Goal: Task Accomplishment & Management: Manage account settings

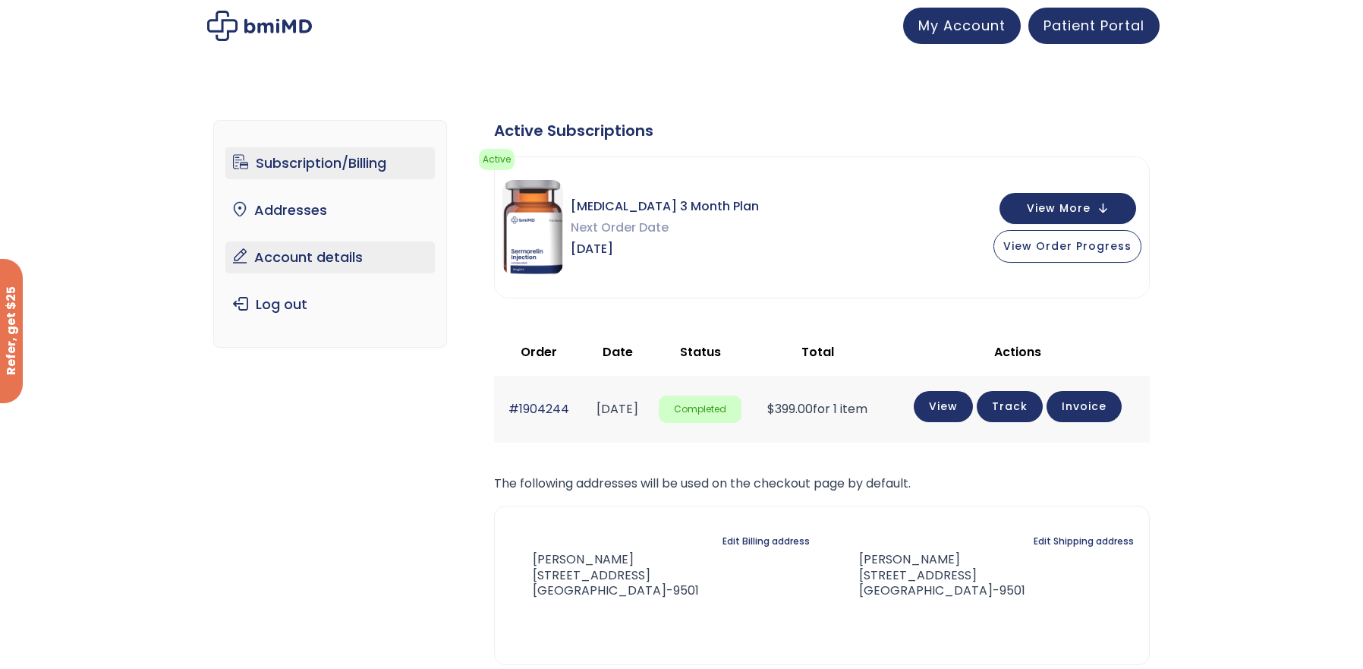
click at [339, 262] on link "Account details" at bounding box center [330, 257] width 210 height 32
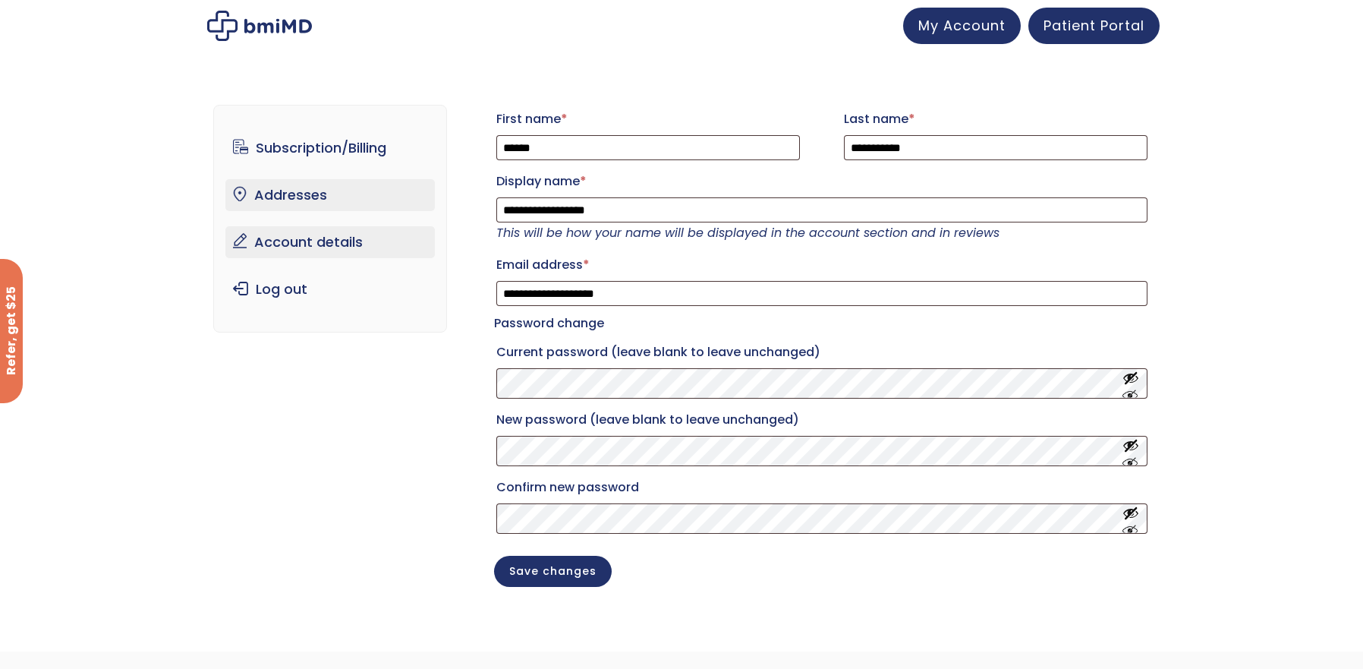
click at [306, 196] on link "Addresses" at bounding box center [330, 195] width 210 height 32
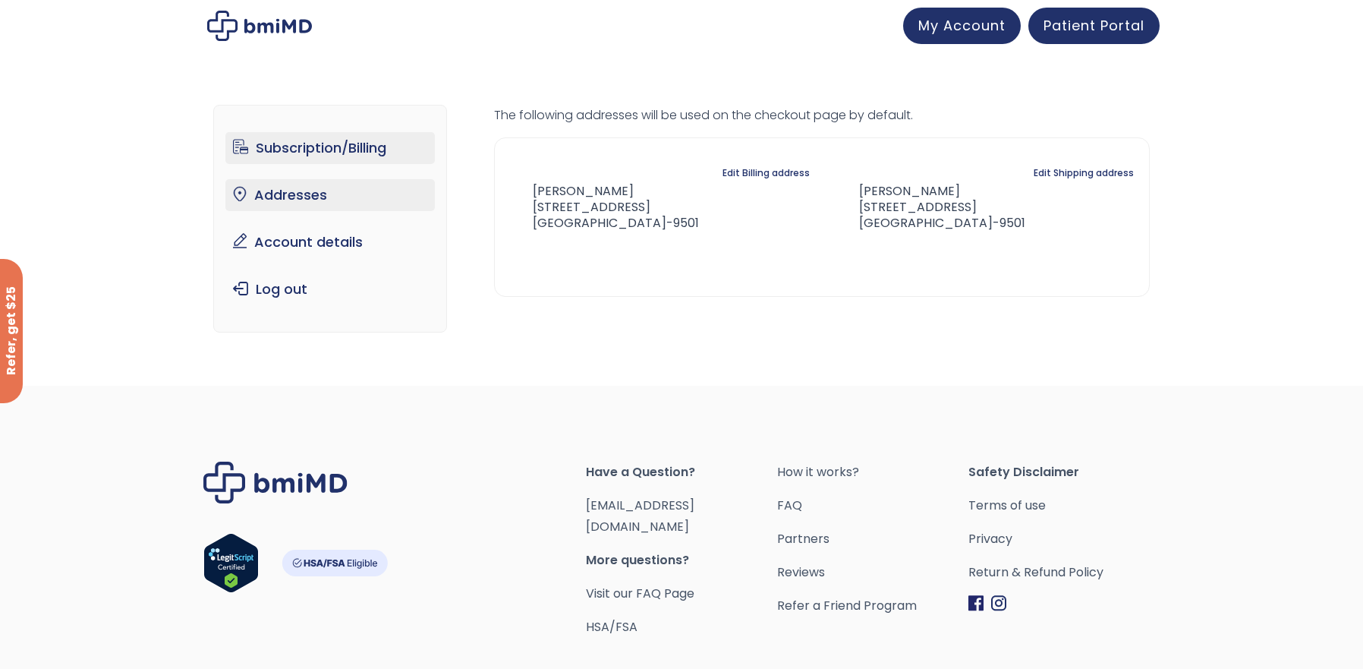
click at [326, 143] on link "Subscription/Billing" at bounding box center [330, 148] width 210 height 32
click at [315, 244] on link "Account details" at bounding box center [330, 242] width 210 height 32
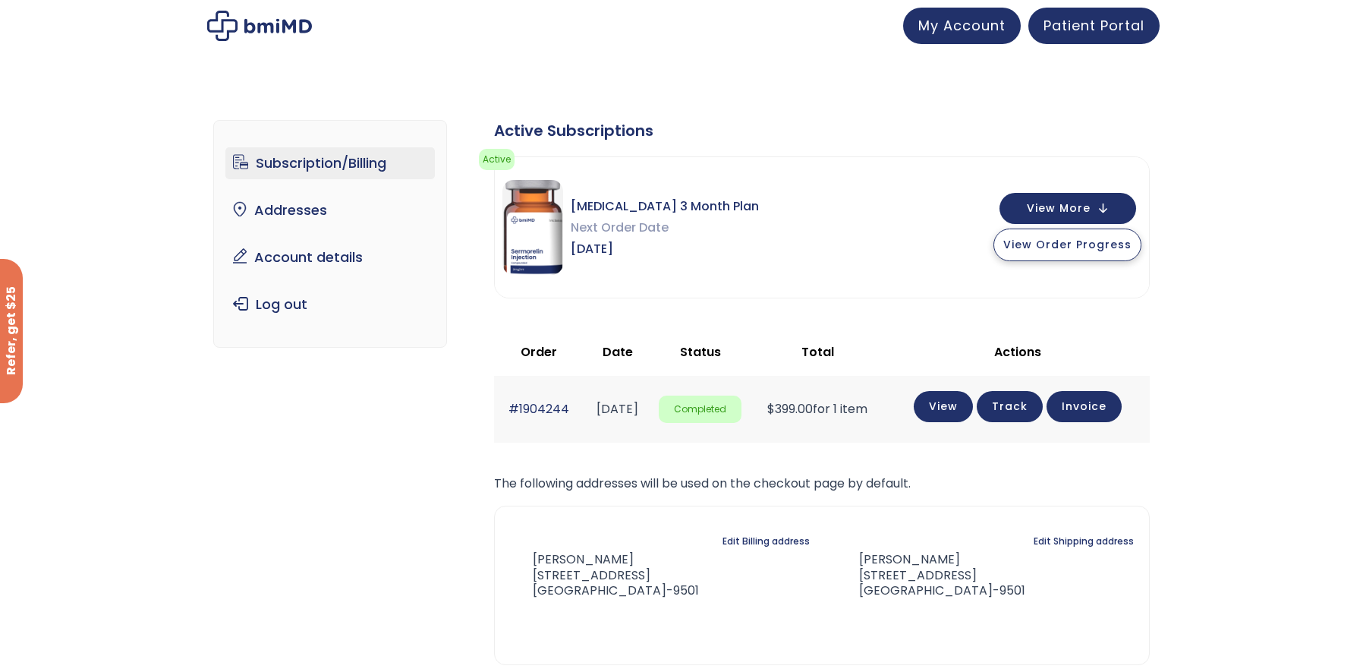
click at [1056, 254] on button "View Order Progress" at bounding box center [1068, 244] width 148 height 33
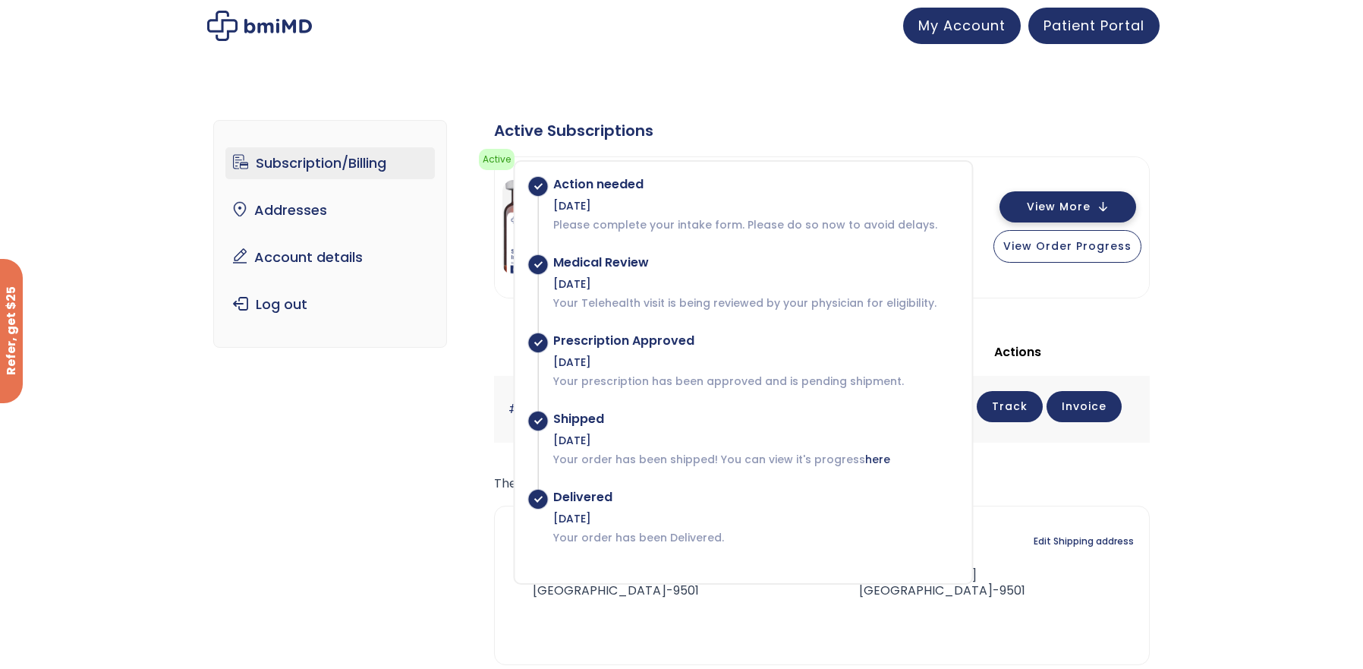
click at [1097, 203] on button "View More" at bounding box center [1068, 206] width 137 height 31
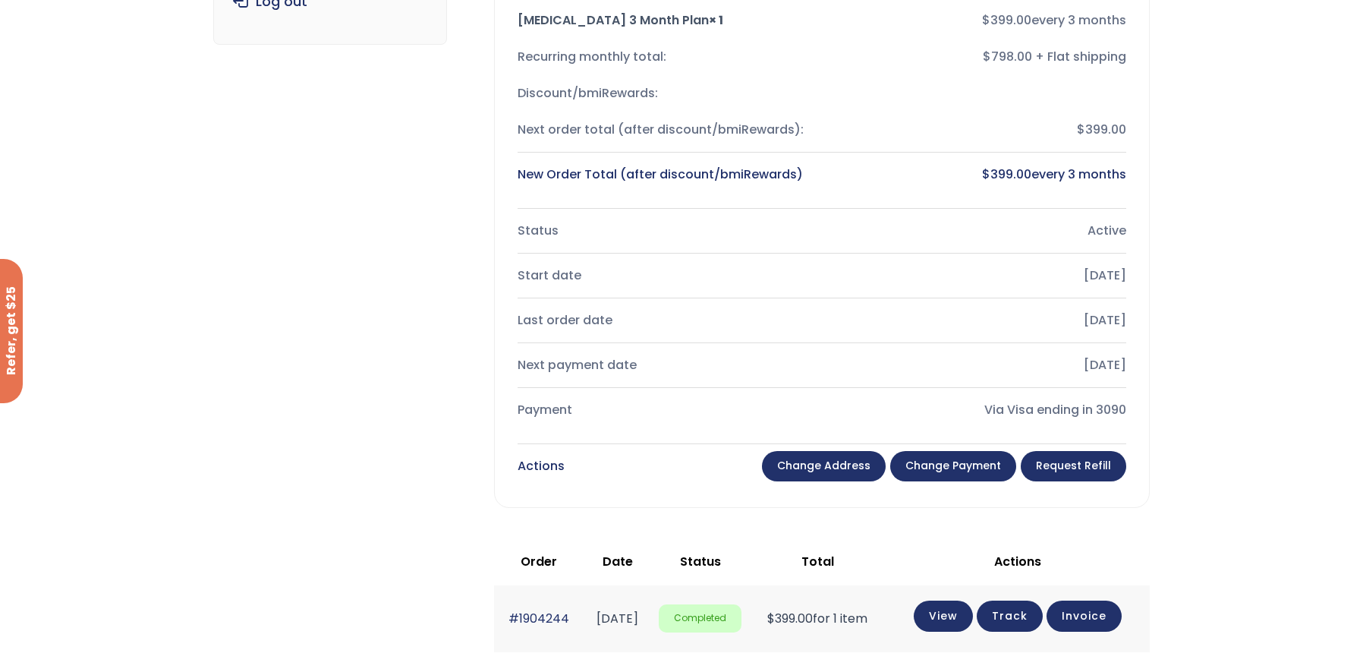
scroll to position [304, 0]
click at [943, 465] on link "Change payment" at bounding box center [953, 465] width 126 height 30
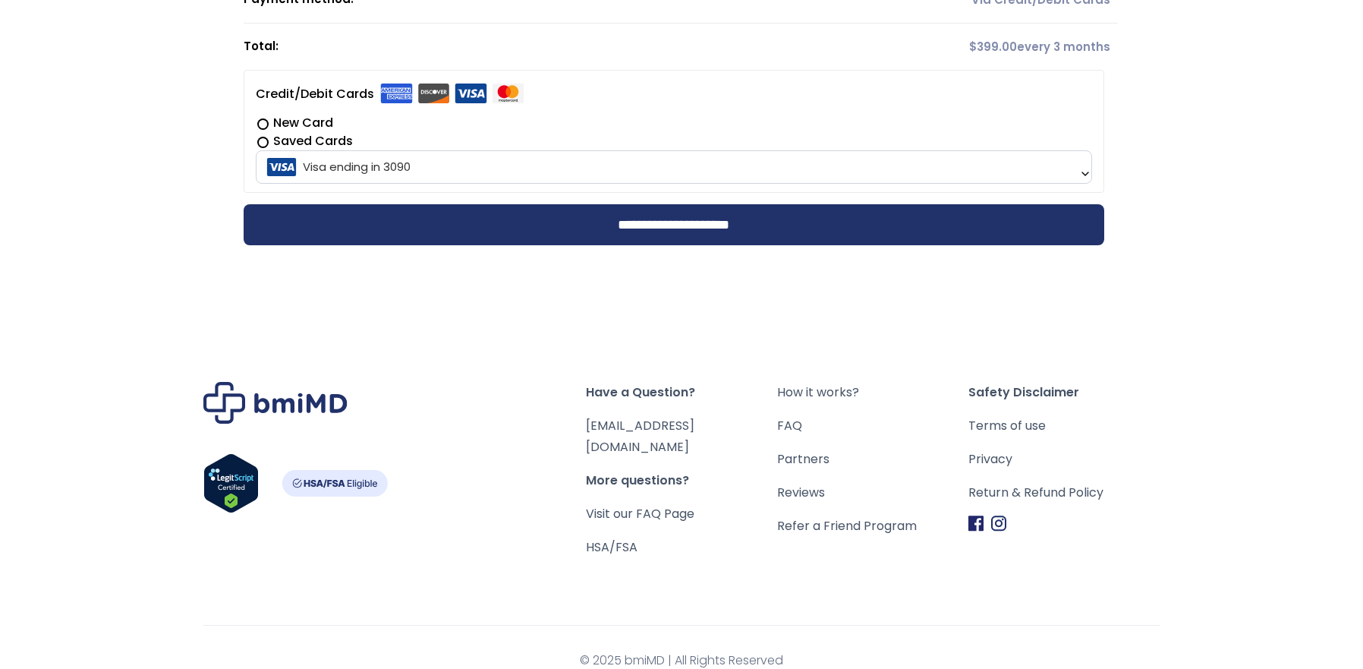
scroll to position [512, 0]
click at [836, 386] on link "How it works?" at bounding box center [872, 391] width 191 height 21
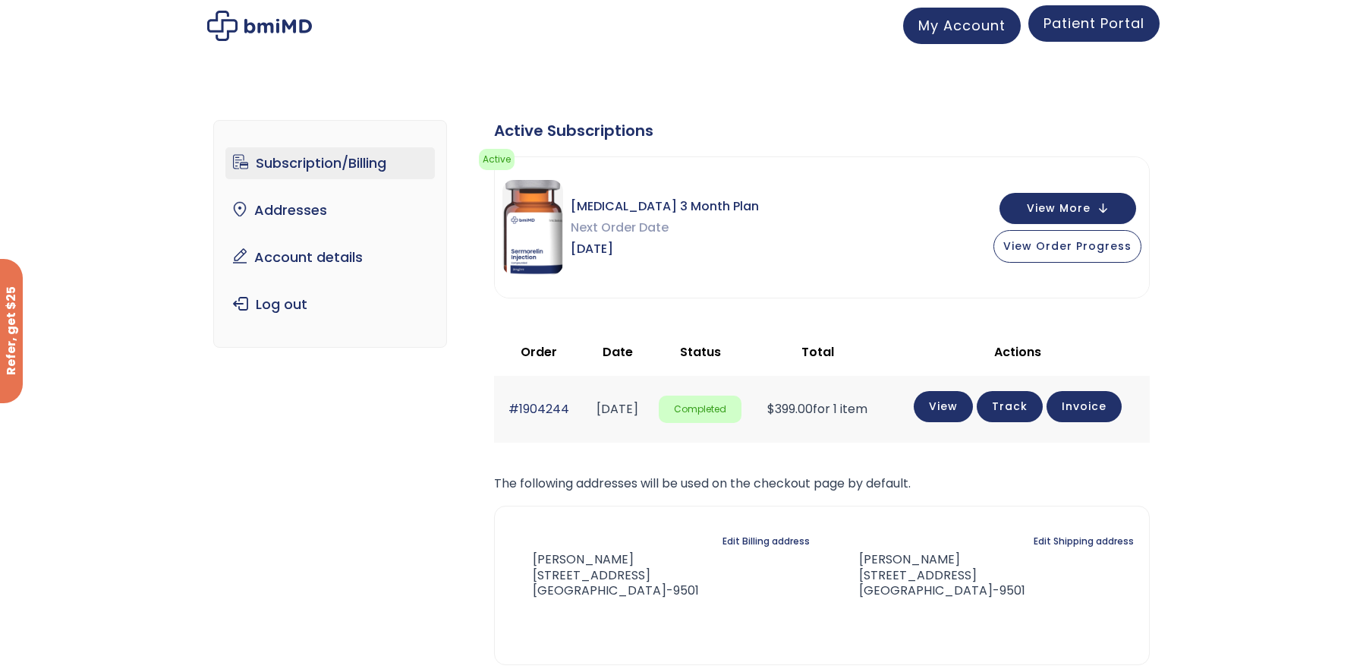
click at [1091, 30] on span "Patient Portal" at bounding box center [1094, 23] width 101 height 19
